Goal: Task Accomplishment & Management: Use online tool/utility

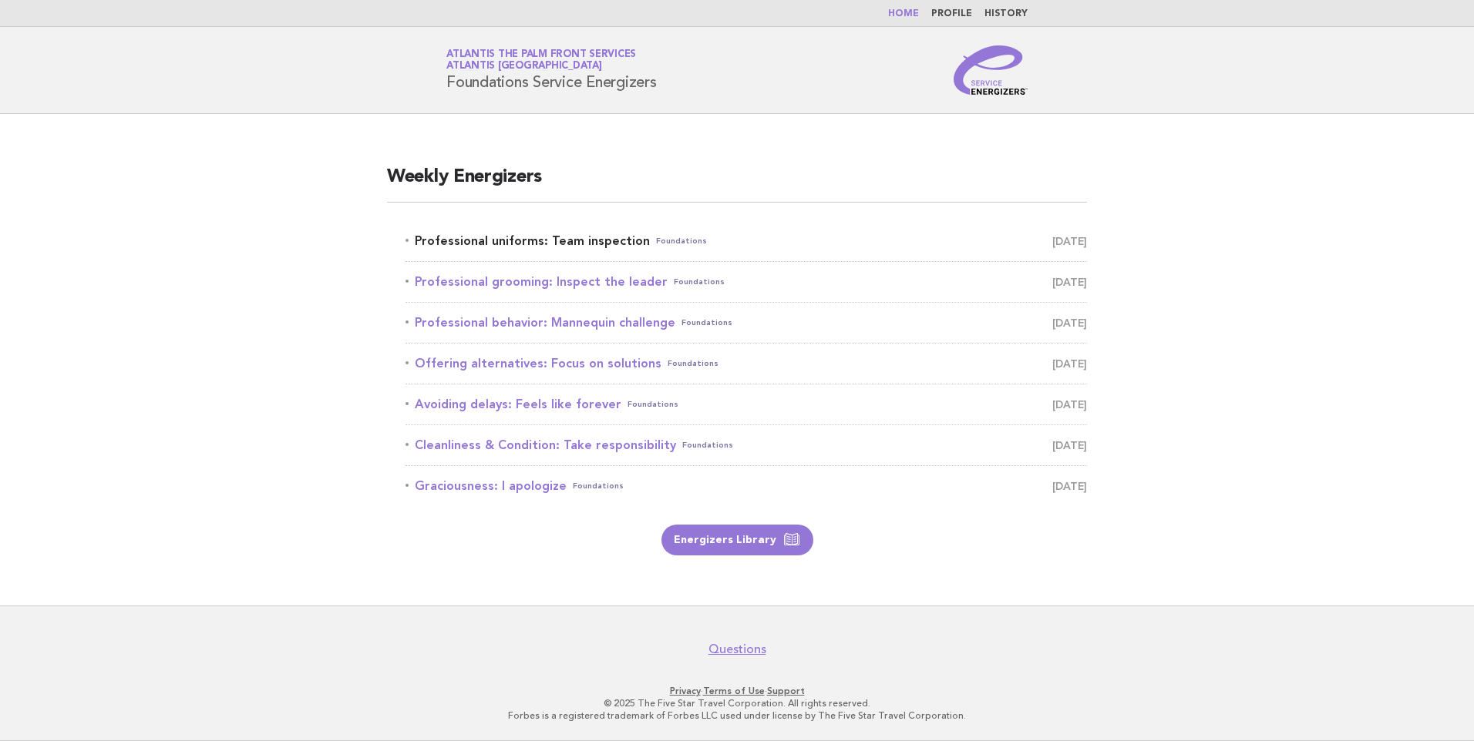
click at [567, 235] on link "Professional uniforms: Team inspection Foundations [DATE]" at bounding box center [745, 241] width 681 height 22
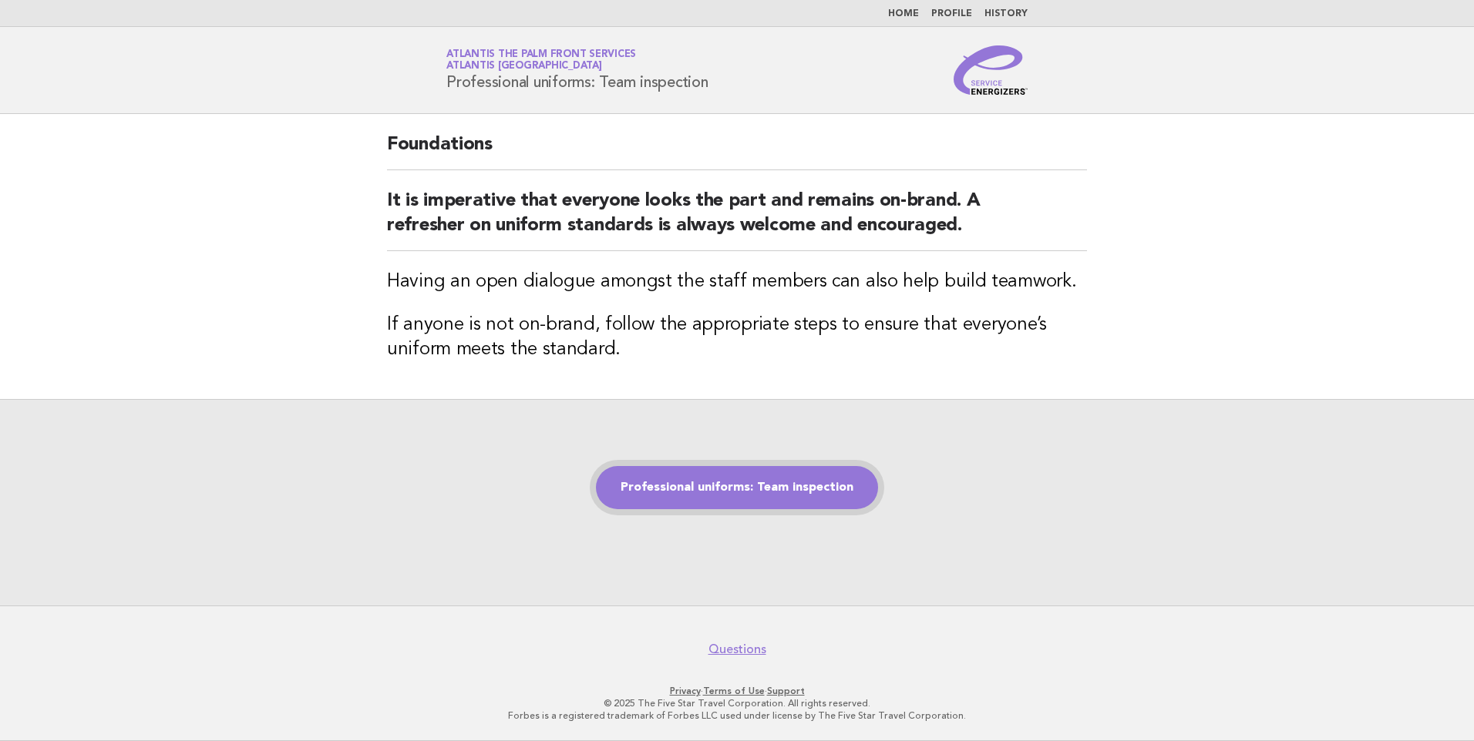
click at [754, 491] on link "Professional uniforms: Team inspection" at bounding box center [737, 487] width 282 height 43
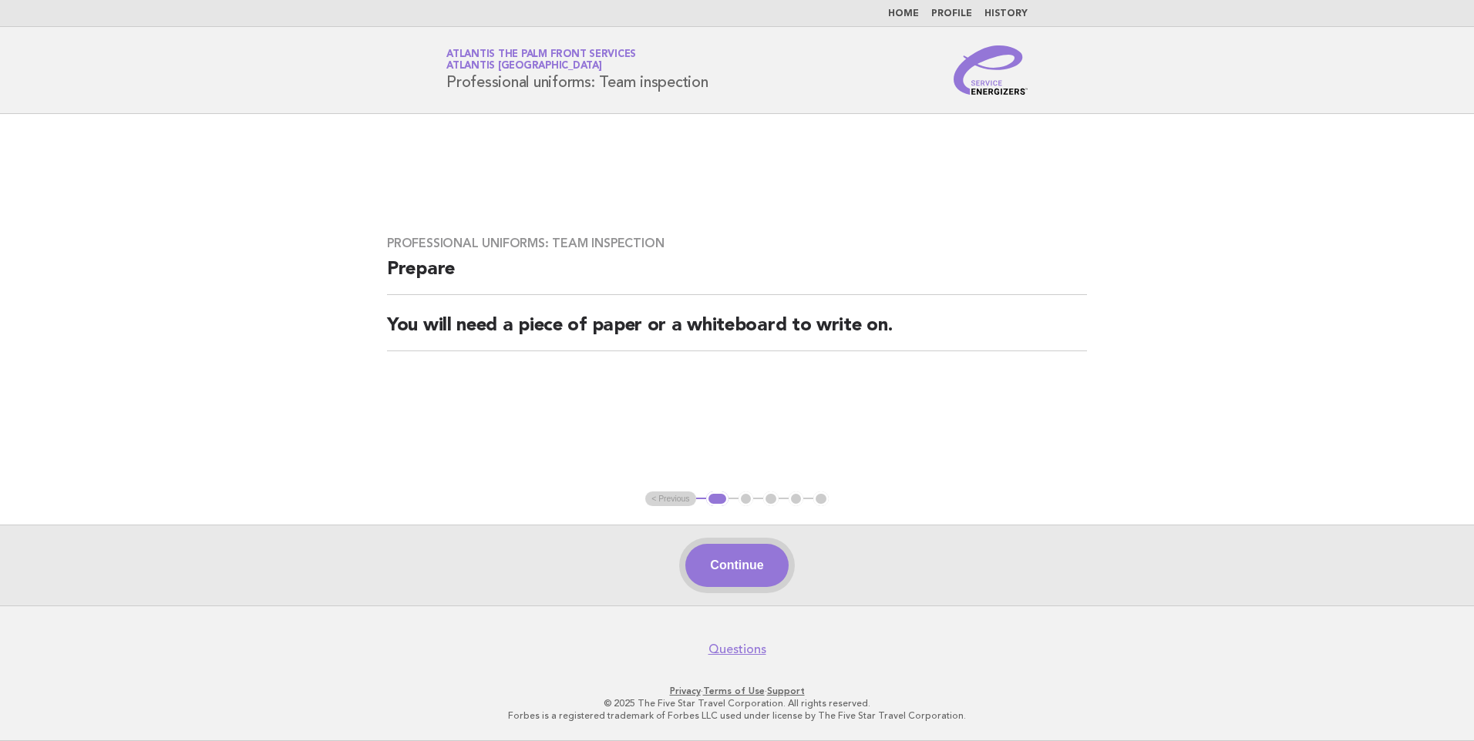
click at [747, 563] on button "Continue" at bounding box center [736, 565] width 103 height 43
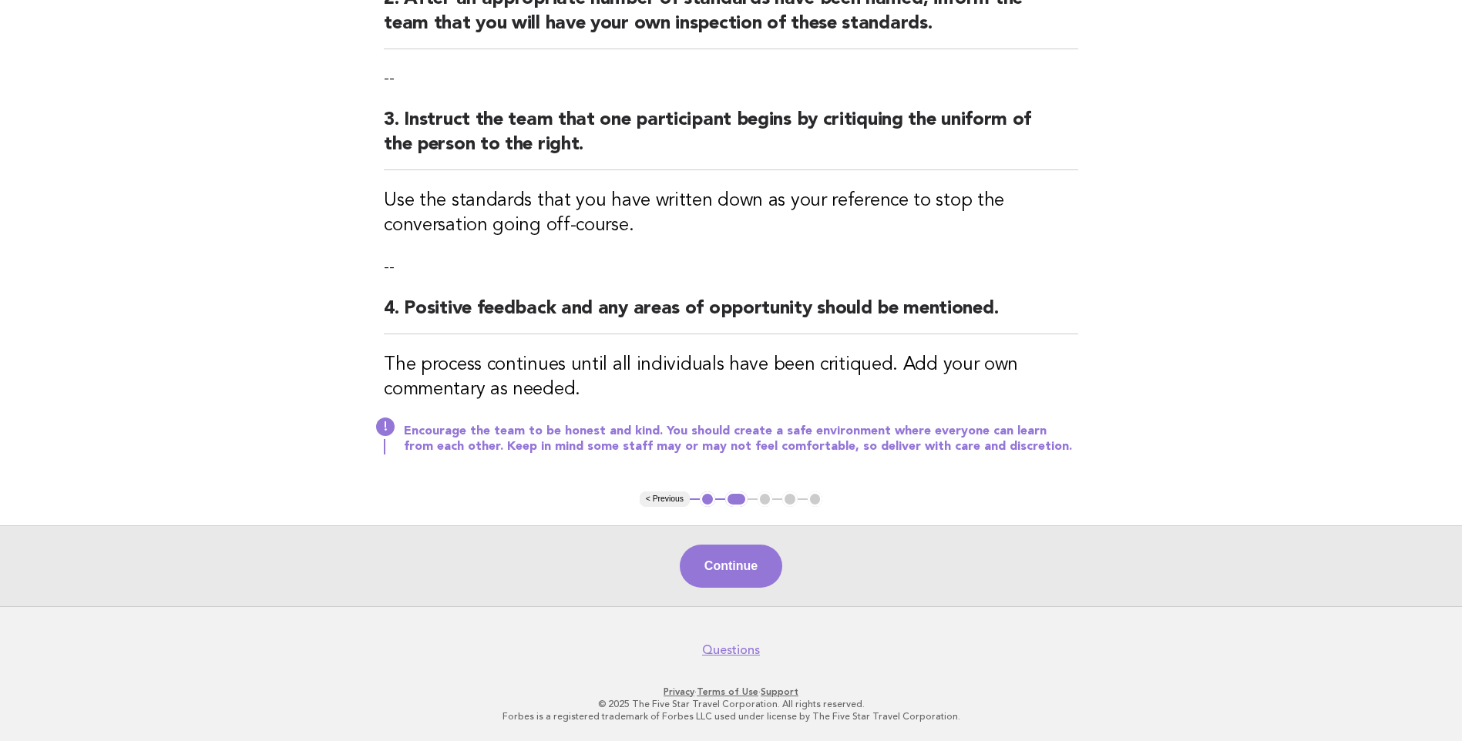
click at [730, 577] on button "Continue" at bounding box center [731, 566] width 103 height 43
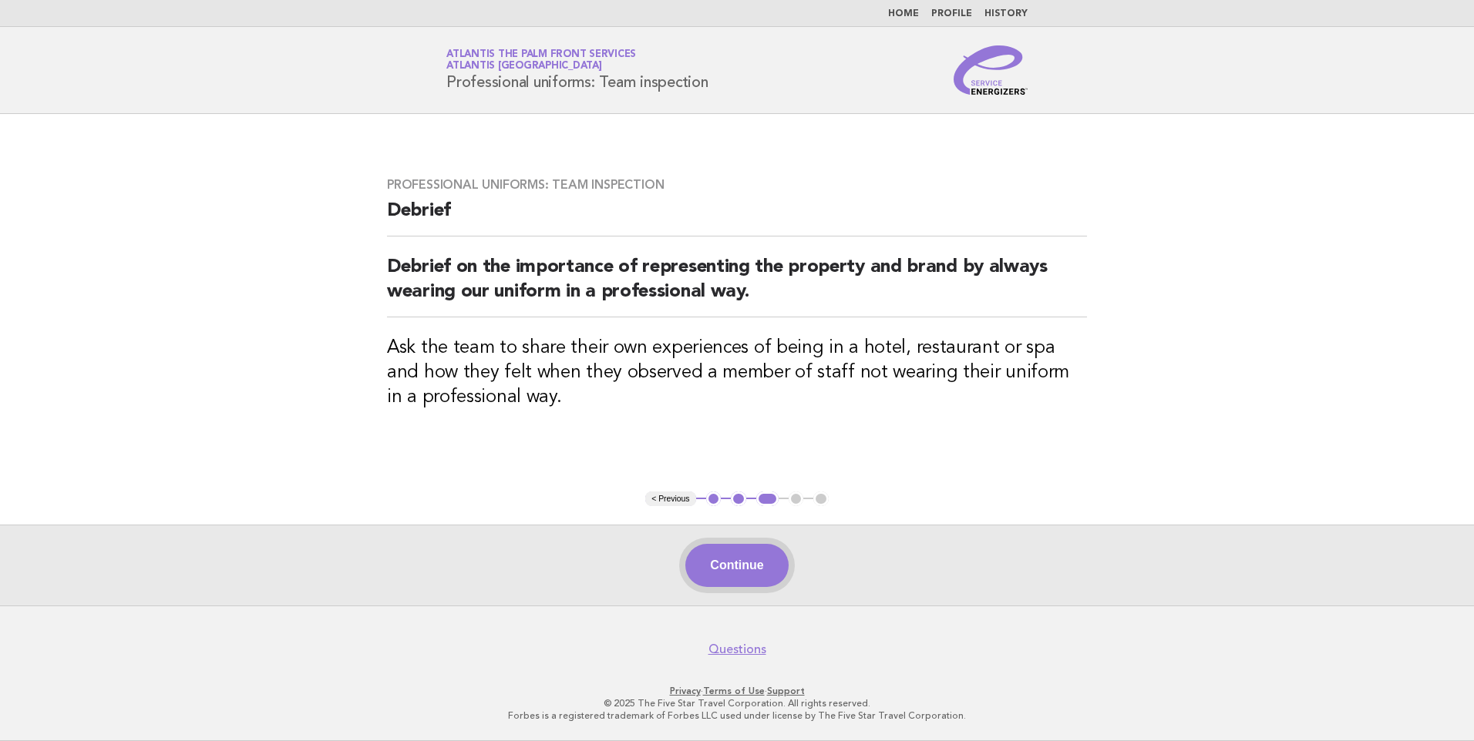
click at [711, 551] on button "Continue" at bounding box center [736, 565] width 103 height 43
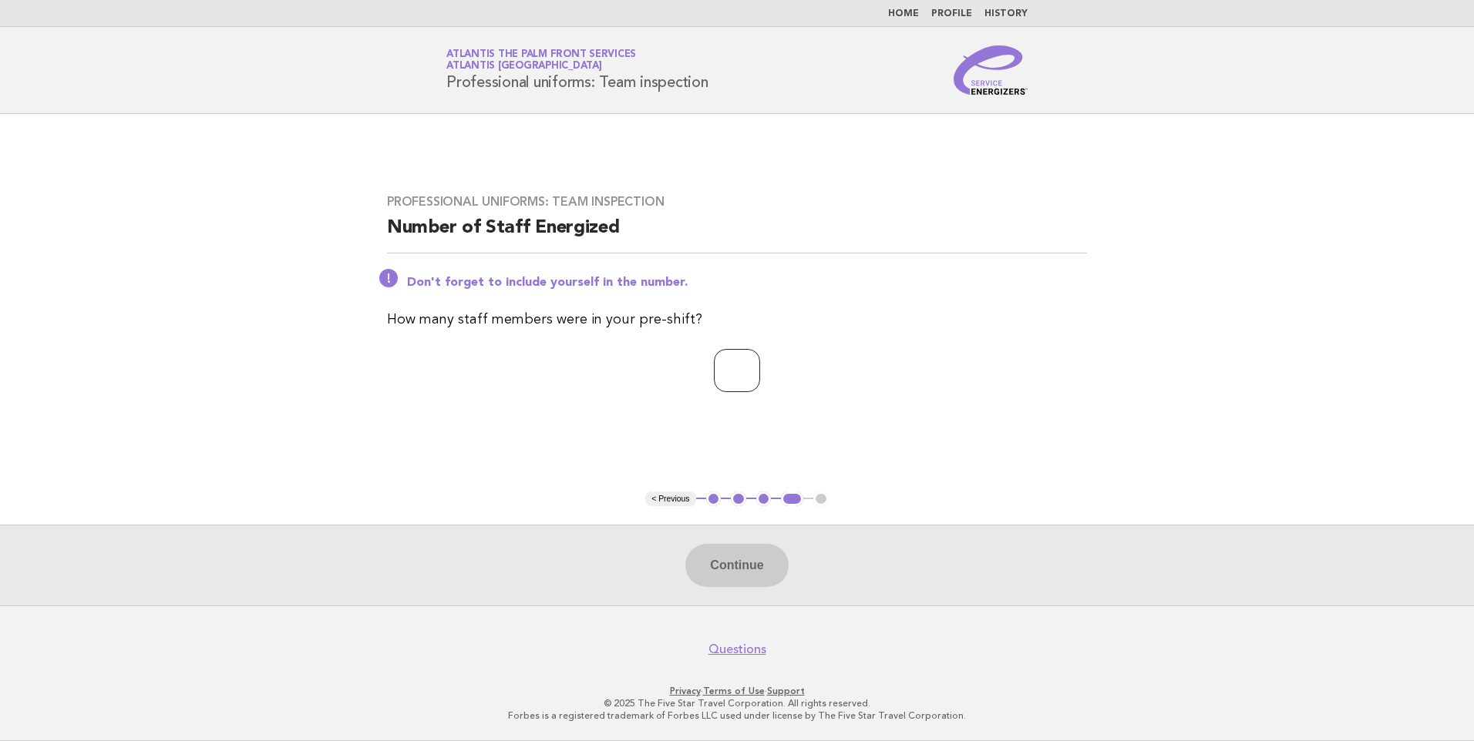
click at [741, 375] on input "number" at bounding box center [737, 370] width 46 height 43
type input "*"
drag, startPoint x: 753, startPoint y: 559, endPoint x: 749, endPoint y: 579, distance: 20.4
click at [753, 560] on button "Continue" at bounding box center [736, 565] width 103 height 43
